Goal: Check status

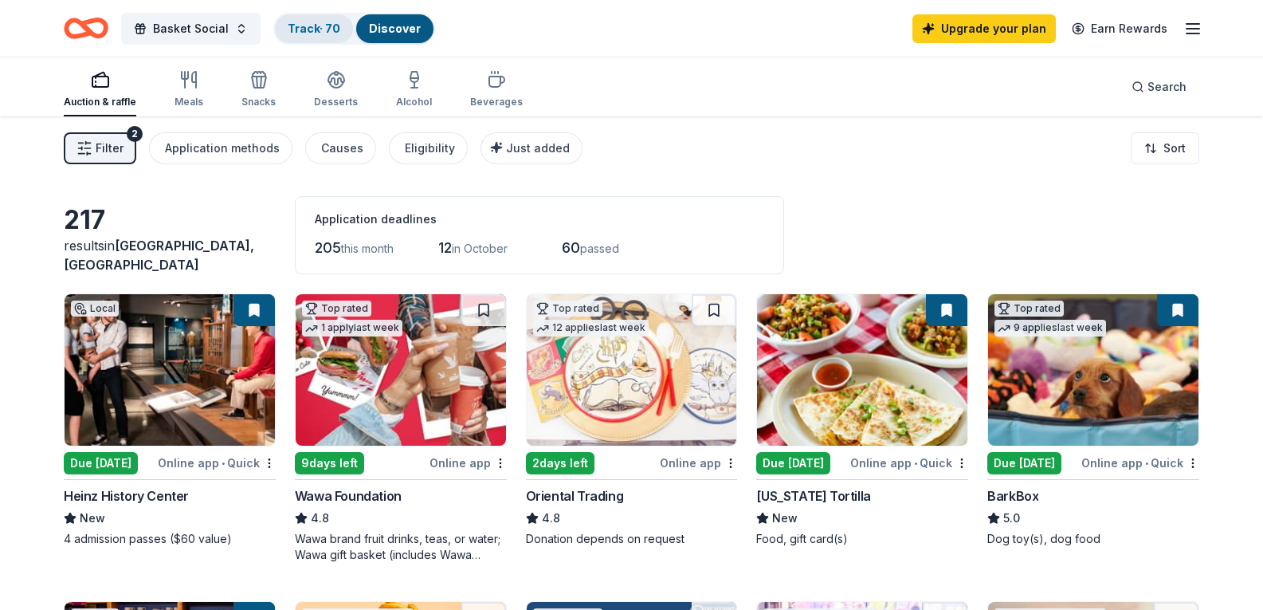
click at [327, 25] on link "Track · 70" at bounding box center [314, 29] width 53 height 14
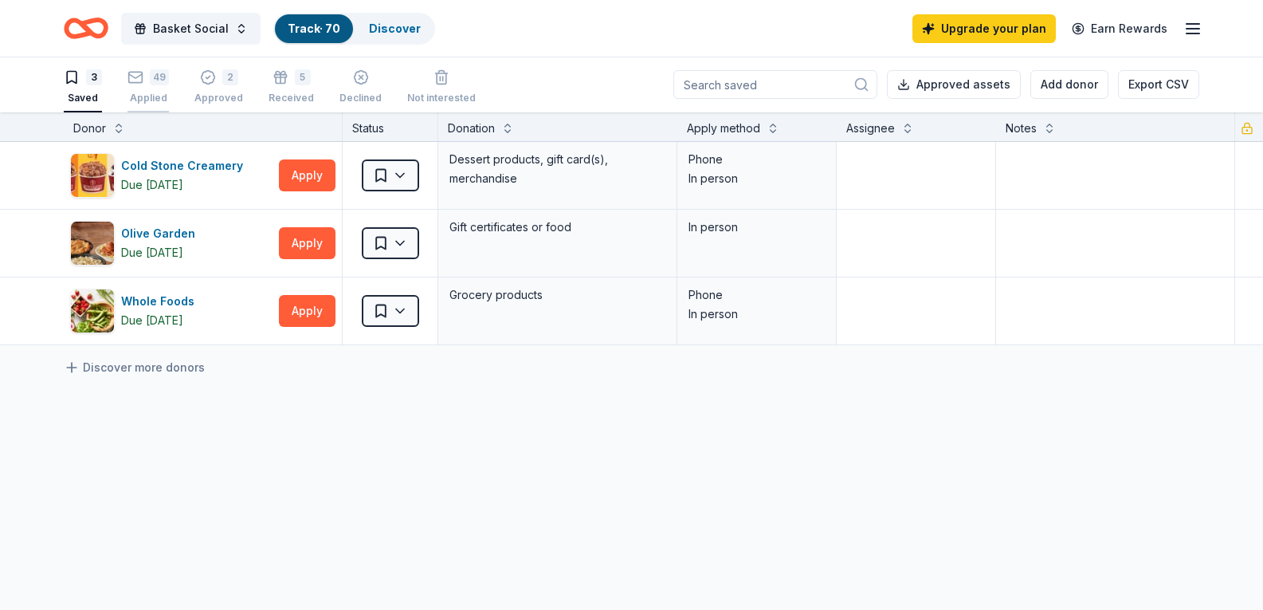
click at [164, 86] on div "49 Applied" at bounding box center [147, 86] width 41 height 35
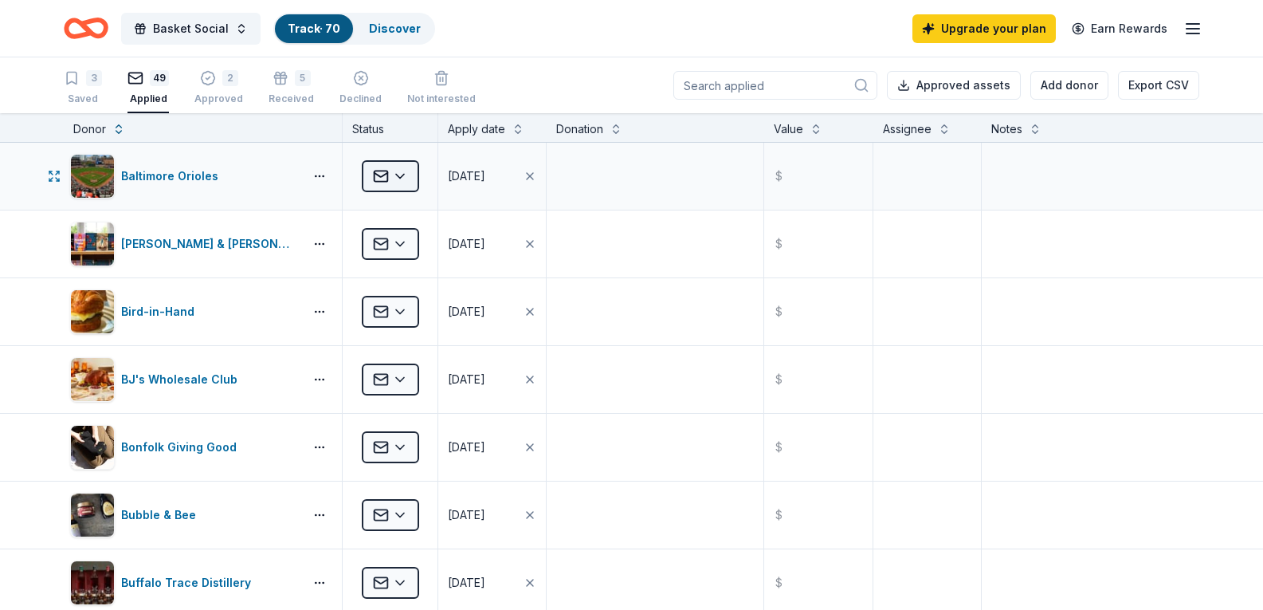
click at [375, 179] on html "Basket Social Track · 70 Discover Upgrade your plan Earn Rewards 3 Saved 49 App…" at bounding box center [631, 305] width 1263 height 610
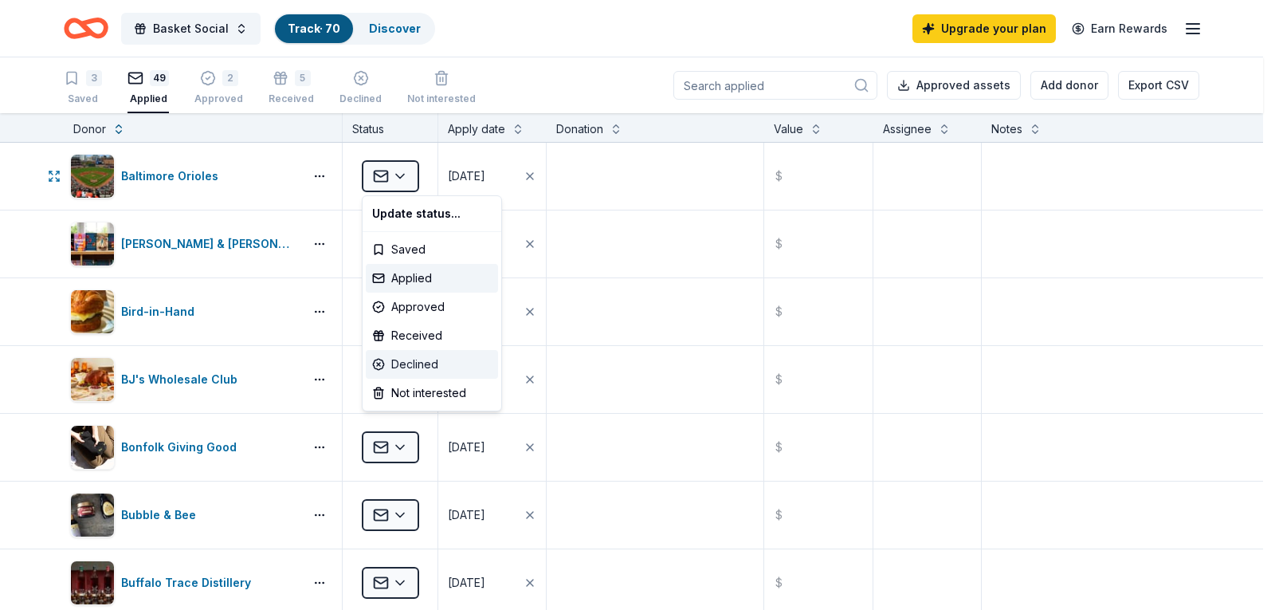
click at [413, 363] on div "Declined" at bounding box center [432, 364] width 132 height 29
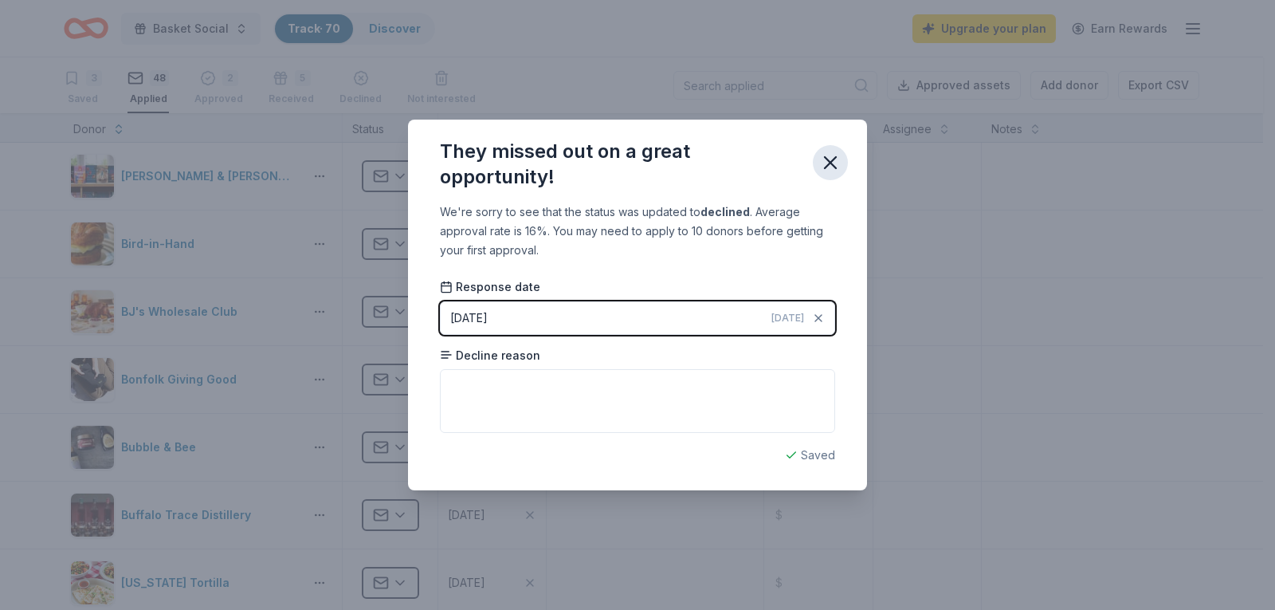
click at [827, 159] on icon "button" at bounding box center [830, 162] width 11 height 11
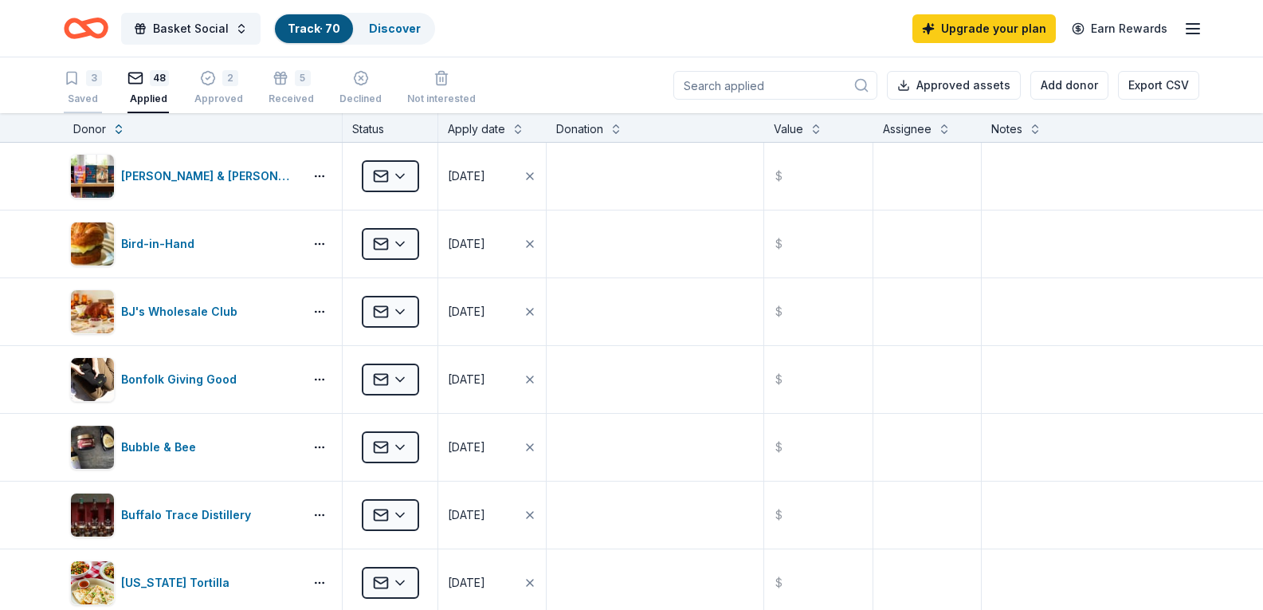
click at [93, 88] on div "3 Saved" at bounding box center [83, 87] width 38 height 35
